Goal: Go to known website: Access a specific website the user already knows

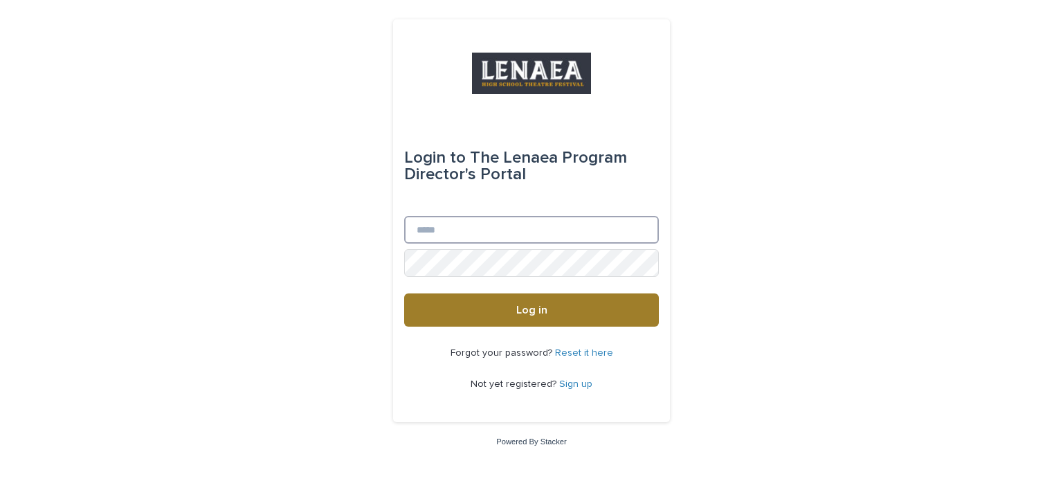
type input "**********"
click at [529, 317] on button "Log in" at bounding box center [531, 309] width 255 height 33
